Goal: Transaction & Acquisition: Purchase product/service

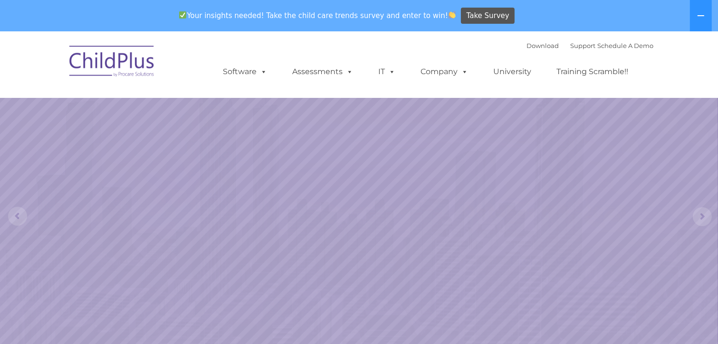
select select "MEDIUM"
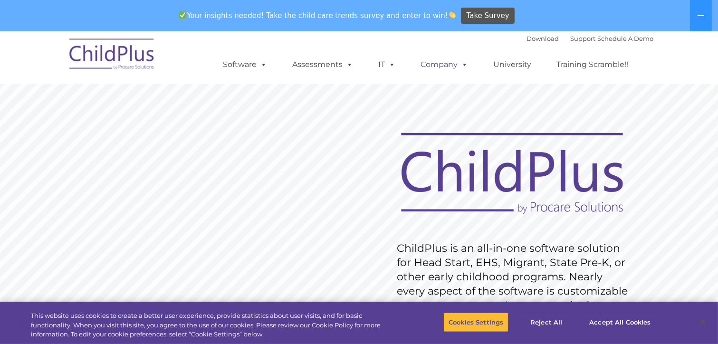
click at [465, 66] on span at bounding box center [463, 64] width 10 height 9
click at [610, 110] on rs-slide "Request Pricing ChildPlus is an all-in-one software solution for Head Start, EH…" at bounding box center [359, 278] width 718 height 427
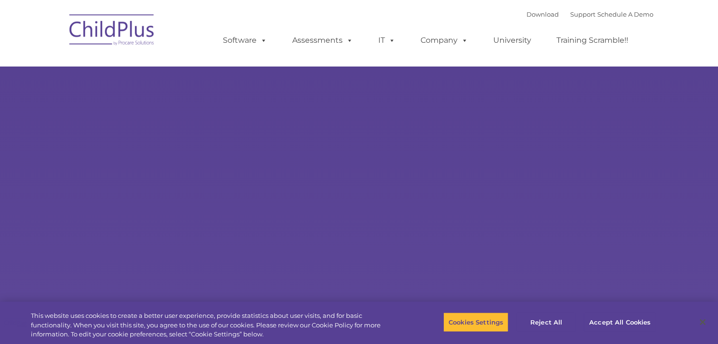
type input ""
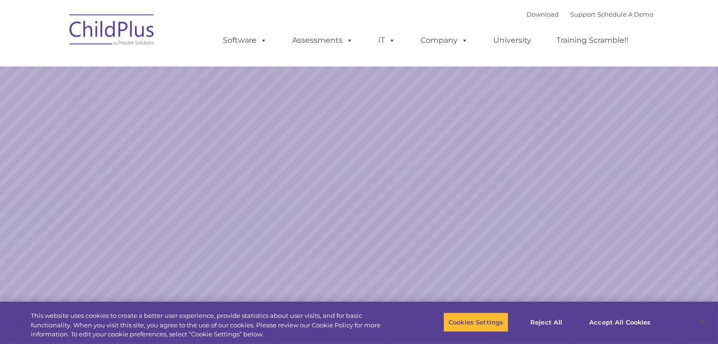
select select "MEDIUM"
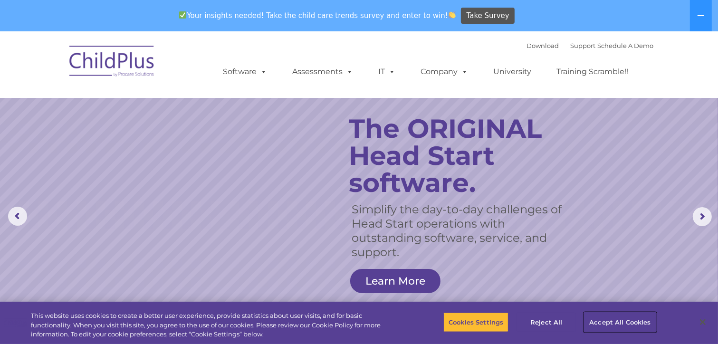
click at [621, 323] on button "Accept All Cookies" at bounding box center [620, 322] width 72 height 20
